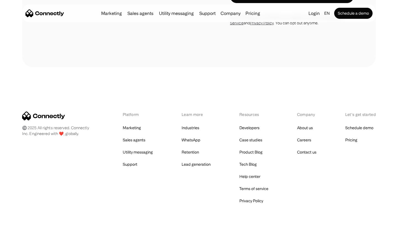
scroll to position [1794, 0]
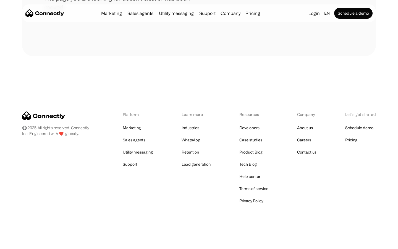
scroll to position [101, 0]
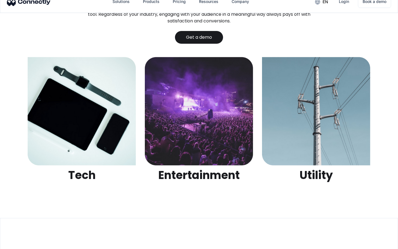
scroll to position [1742, 0]
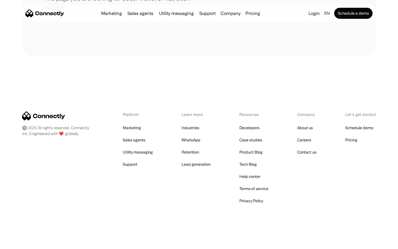
scroll to position [101, 0]
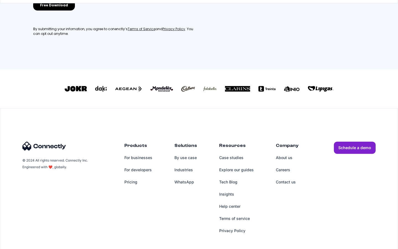
scroll to position [249, 0]
